Goal: Task Accomplishment & Management: Manage account settings

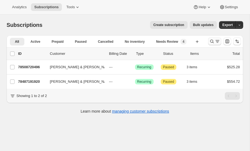
click at [212, 40] on icon "Search and filter results" at bounding box center [211, 41] width 5 height 5
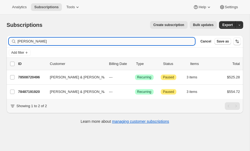
click at [50, 43] on input "Eleana jones" at bounding box center [105, 41] width 177 height 8
type input "E"
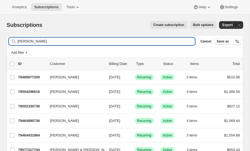
type input "hoemke"
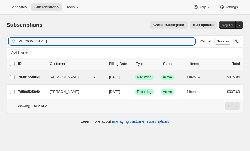
click at [30, 75] on p "78491550064" at bounding box center [31, 76] width 27 height 5
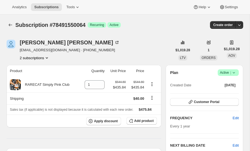
click at [46, 56] on icon "Product actions" at bounding box center [46, 57] width 5 height 5
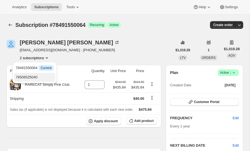
click at [31, 78] on span "78506525040" at bounding box center [27, 77] width 22 height 4
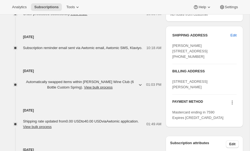
scroll to position [241, 0]
click at [230, 105] on icon at bounding box center [231, 102] width 5 height 5
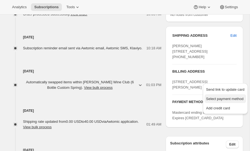
click at [225, 98] on span "Select payment method" at bounding box center [224, 99] width 37 height 4
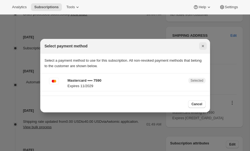
click at [202, 44] on icon "Close" at bounding box center [202, 45] width 5 height 5
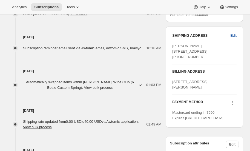
click at [233, 33] on span "Edit" at bounding box center [233, 35] width 6 height 5
select select "AZ"
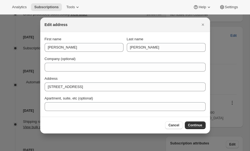
scroll to position [0, 0]
click at [203, 23] on icon "Close" at bounding box center [202, 24] width 5 height 5
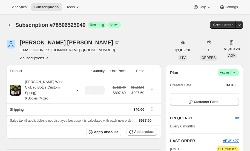
scroll to position [241, 0]
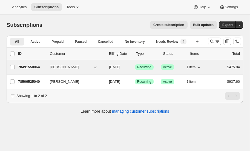
click at [28, 65] on p "78491550064" at bounding box center [31, 66] width 27 height 5
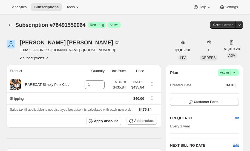
click at [48, 57] on icon "Product actions" at bounding box center [47, 57] width 2 height 1
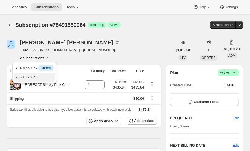
click at [40, 75] on span "78506525040" at bounding box center [35, 76] width 38 height 5
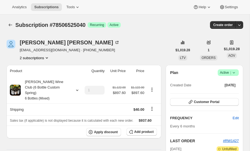
click at [47, 57] on icon "Product actions" at bounding box center [46, 57] width 5 height 5
click at [139, 52] on div "Daniel Hoemke dfhoemke@icloud.com · +16025687974 2 subscriptions" at bounding box center [89, 50] width 165 height 21
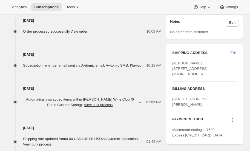
scroll to position [230, 0]
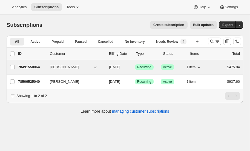
click at [31, 65] on p "78491550064" at bounding box center [31, 66] width 27 height 5
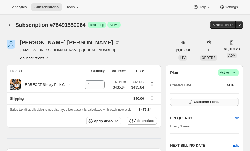
click at [207, 100] on span "Customer Portal" at bounding box center [206, 102] width 25 height 4
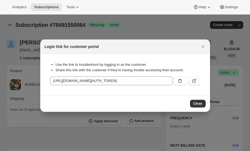
click at [195, 79] on icon ":r31:" at bounding box center [193, 80] width 5 height 5
click at [203, 45] on icon "Close" at bounding box center [202, 46] width 5 height 5
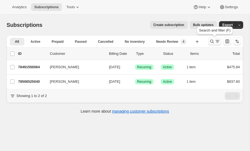
click at [212, 41] on icon "Search and filter results" at bounding box center [211, 41] width 5 height 5
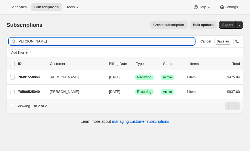
click at [62, 42] on input "hoemke" at bounding box center [105, 41] width 177 height 8
type input "h"
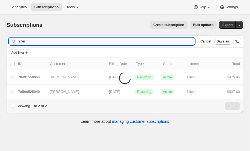
type input "falter"
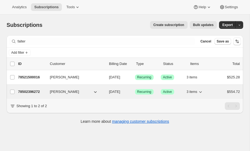
click at [31, 89] on p "78502396272" at bounding box center [31, 91] width 27 height 5
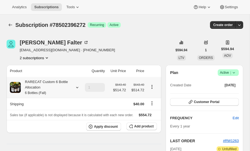
click at [77, 86] on icon at bounding box center [76, 86] width 5 height 5
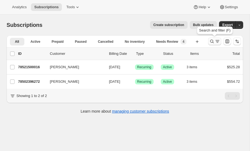
click at [213, 40] on icon "Search and filter results" at bounding box center [211, 41] width 5 height 5
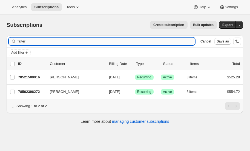
click at [72, 41] on input "falter" at bounding box center [105, 41] width 177 height 8
type input "f"
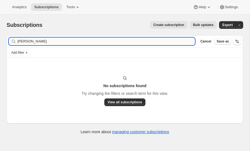
click at [50, 41] on input "nguyn" at bounding box center [105, 41] width 177 height 8
type input "[PERSON_NAME]"
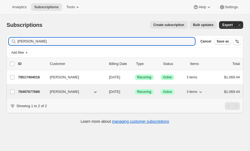
click at [31, 89] on p "78497677680" at bounding box center [31, 91] width 27 height 5
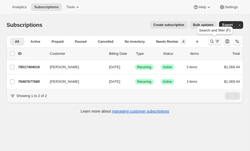
click at [211, 40] on icon "Search and filter results" at bounding box center [211, 41] width 5 height 5
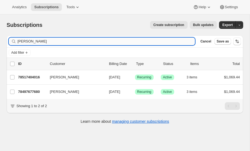
click at [38, 40] on input "[PERSON_NAME]" at bounding box center [105, 41] width 177 height 8
type input "n"
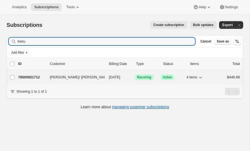
type input "basu"
click at [32, 75] on p "78500921712" at bounding box center [31, 76] width 27 height 5
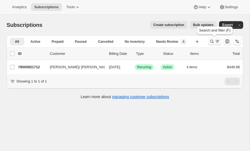
click at [211, 42] on icon "Search and filter results" at bounding box center [211, 41] width 5 height 5
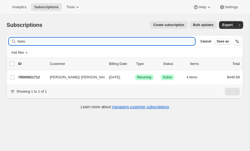
click at [52, 42] on input "basu" at bounding box center [105, 41] width 177 height 8
type input "b"
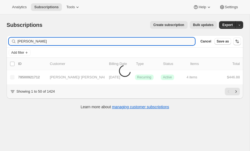
type input "[PERSON_NAME]"
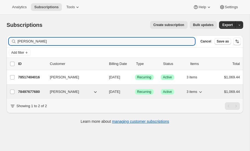
click at [32, 91] on p "78497677680" at bounding box center [31, 91] width 27 height 5
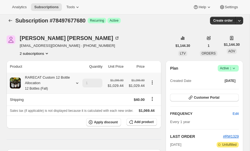
scroll to position [5, 0]
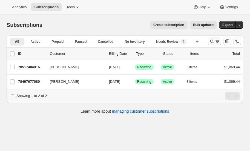
click at [213, 40] on icon "Search and filter results" at bounding box center [211, 41] width 5 height 5
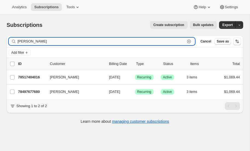
click at [44, 40] on input "[PERSON_NAME]" at bounding box center [100, 41] width 167 height 8
type input "n"
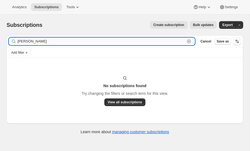
type input "[PERSON_NAME]"
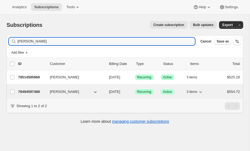
click at [28, 89] on p "78494597488" at bounding box center [31, 91] width 27 height 5
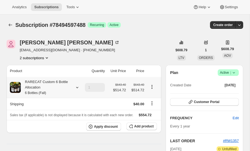
click at [77, 86] on icon at bounding box center [76, 86] width 5 height 5
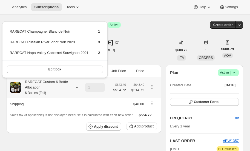
click at [77, 86] on icon at bounding box center [76, 86] width 5 height 5
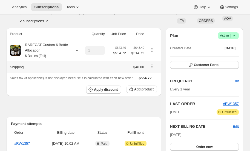
scroll to position [37, 0]
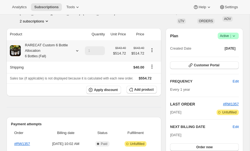
click at [76, 48] on icon at bounding box center [76, 50] width 5 height 5
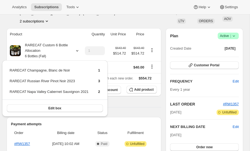
click at [110, 17] on div "[PERSON_NAME] [EMAIL_ADDRESS][DOMAIN_NAME] · [PHONE_NUMBER] 2 subscriptions" at bounding box center [89, 13] width 165 height 21
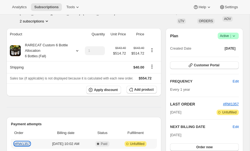
click at [20, 142] on link "#RW1357" at bounding box center [22, 143] width 16 height 4
